Goal: Navigation & Orientation: Find specific page/section

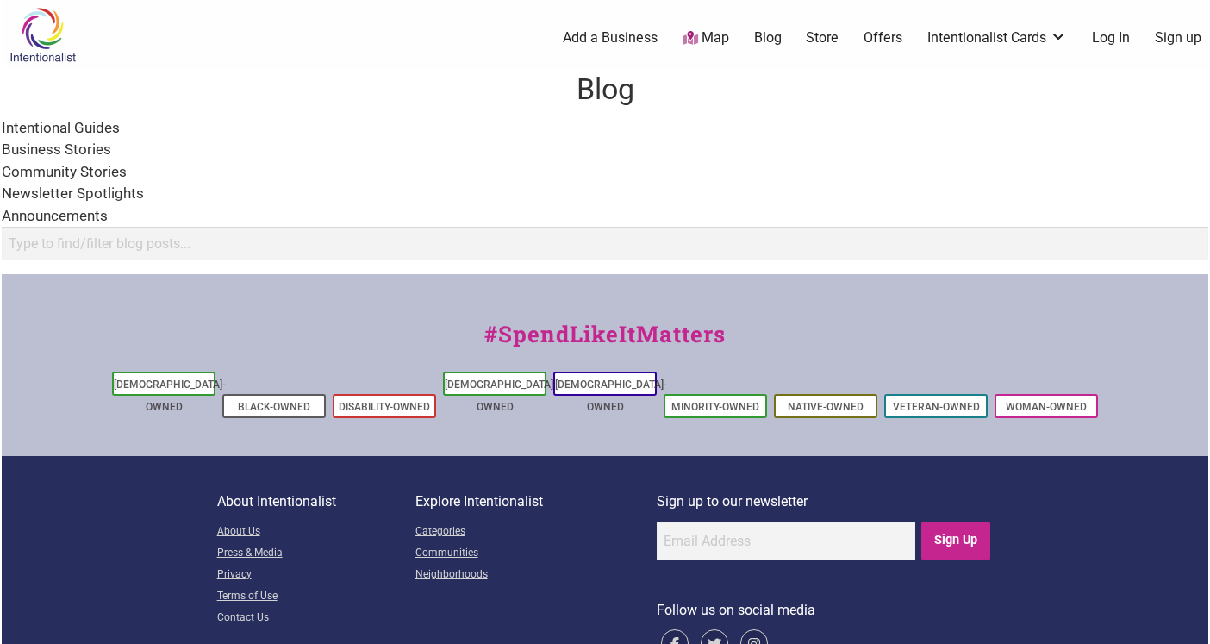
click at [52, 129] on div "Intentional Guides" at bounding box center [605, 128] width 1207 height 22
click at [243, 401] on link "Black-Owned" at bounding box center [274, 407] width 72 height 12
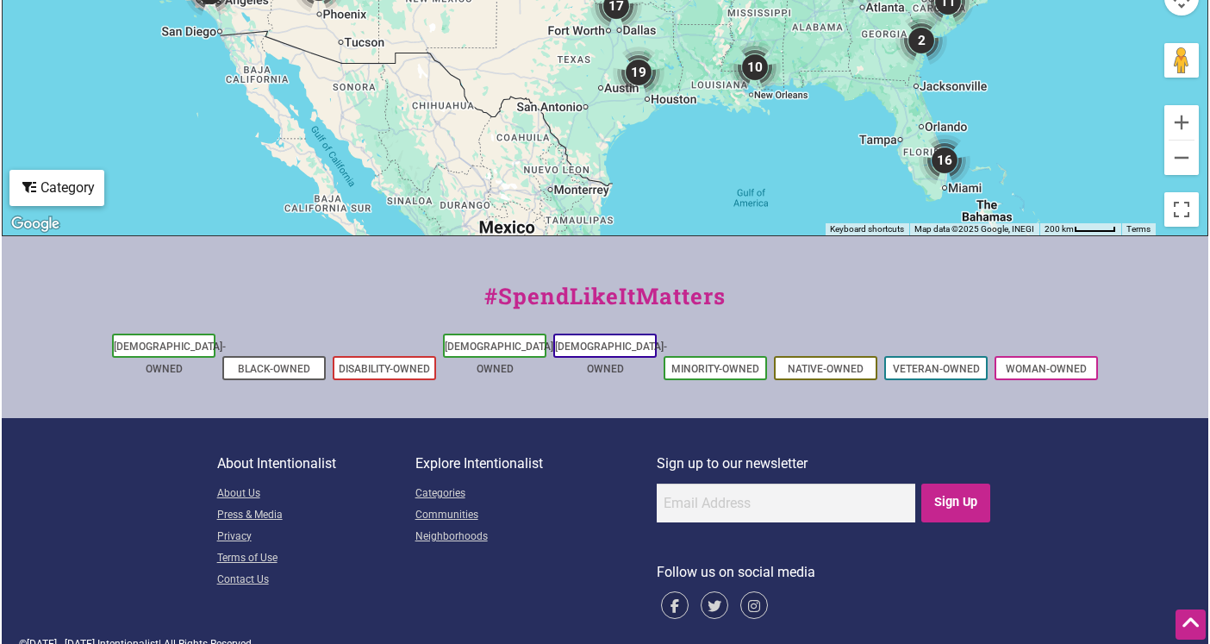
scroll to position [857, 0]
click at [232, 484] on link "About Us" at bounding box center [316, 495] width 198 height 22
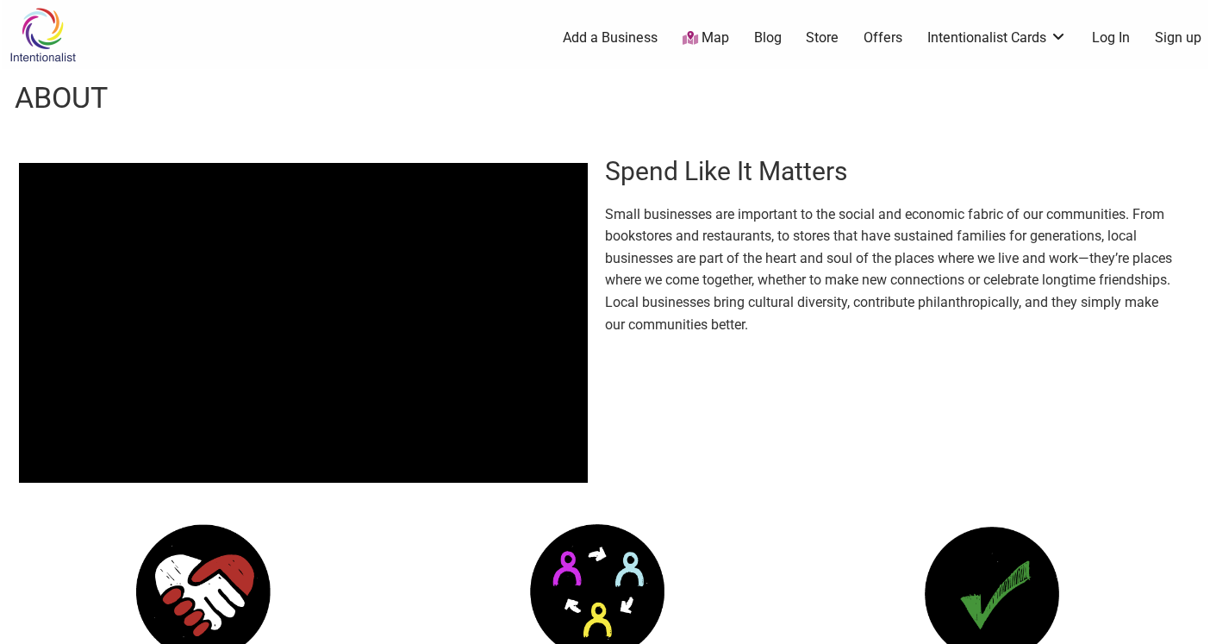
click at [769, 38] on link "Blog" at bounding box center [768, 37] width 28 height 19
